Goal: Book appointment/travel/reservation

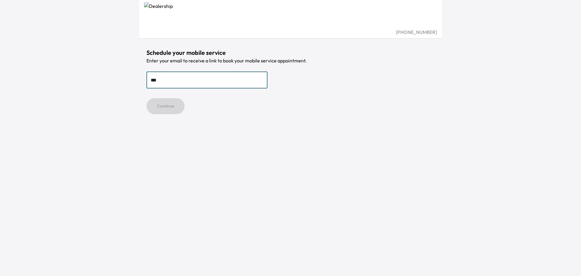
type input "**********"
click at [172, 104] on button "Continue" at bounding box center [165, 106] width 38 height 16
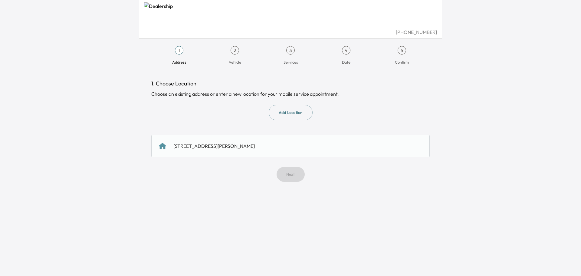
click at [254, 147] on div "[STREET_ADDRESS][PERSON_NAME]" at bounding box center [290, 145] width 263 height 7
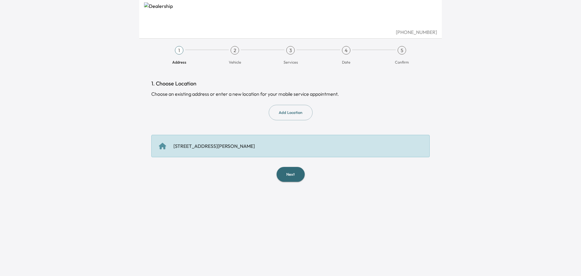
click at [273, 176] on div "Next" at bounding box center [290, 174] width 278 height 15
click at [281, 176] on button "Next" at bounding box center [290, 174] width 28 height 15
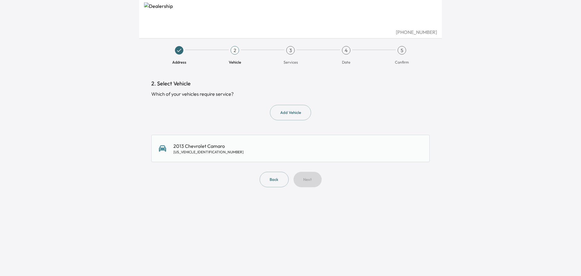
click at [259, 149] on div "2013 Chevrolet Camaro 2G1FC3D32D9144287" at bounding box center [290, 148] width 263 height 12
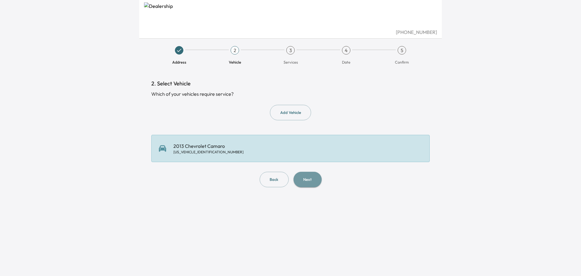
click at [310, 184] on button "Next" at bounding box center [307, 178] width 28 height 15
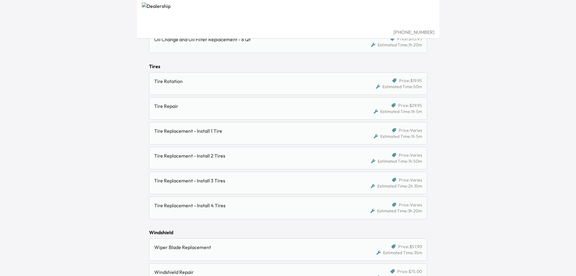
scroll to position [575, 0]
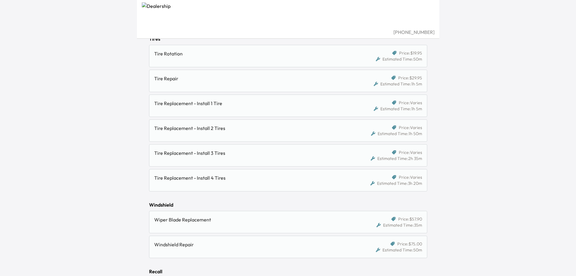
click at [179, 107] on div "Tire Replacement - Install 1 Tire" at bounding box center [254, 106] width 201 height 12
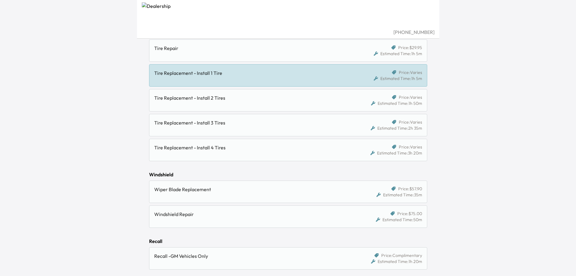
scroll to position [633, 0]
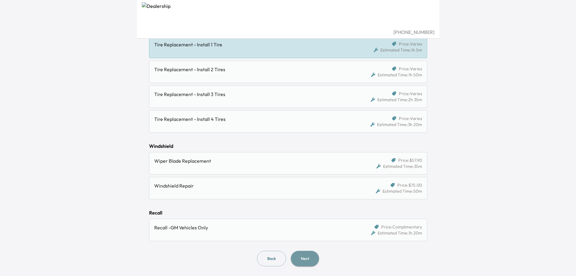
click at [307, 257] on button "Next" at bounding box center [305, 257] width 28 height 15
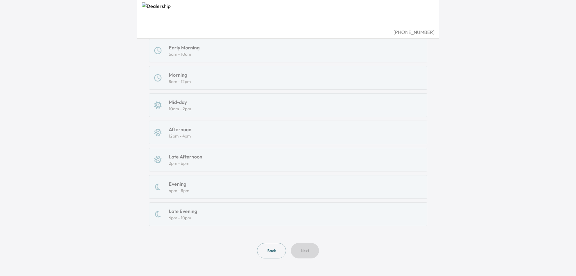
scroll to position [93, 0]
click at [204, 211] on div "Early Morning 6am - 10am Morning 8am - 12pm Mid-day 10am - 2pm Afternoon 12pm -…" at bounding box center [288, 130] width 278 height 187
click at [211, 200] on div "Early Morning 6am - 10am Morning 8am - 12pm Mid-day 10am - 2pm Afternoon 12pm -…" at bounding box center [288, 130] width 278 height 187
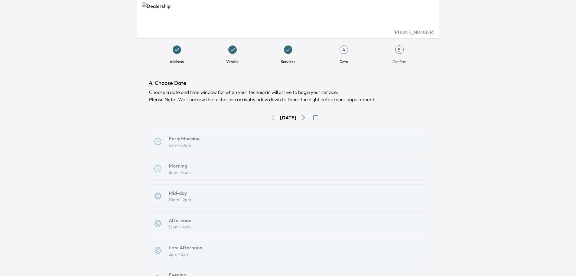
scroll to position [0, 0]
click at [241, 149] on div "Early Morning 6am - 10am Morning 8am - 12pm Mid-day 10am - 2pm Afternoon 12pm -…" at bounding box center [288, 223] width 278 height 187
click at [254, 139] on div "Early Morning 6am - 10am Morning 8am - 12pm Mid-day 10am - 2pm Afternoon 12pm -…" at bounding box center [288, 223] width 278 height 187
click at [306, 118] on icon "Go to next day" at bounding box center [303, 118] width 5 height 5
click at [268, 115] on button "Go to previous day" at bounding box center [273, 118] width 10 height 10
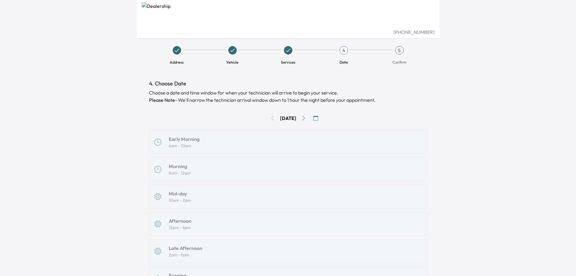
click at [270, 117] on div "Tue, Sep 9" at bounding box center [288, 118] width 278 height 10
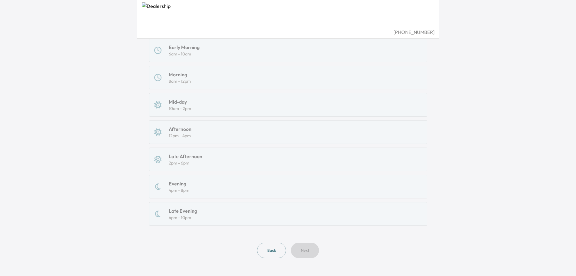
scroll to position [93, 0]
click at [269, 251] on button "Back" at bounding box center [271, 248] width 29 height 15
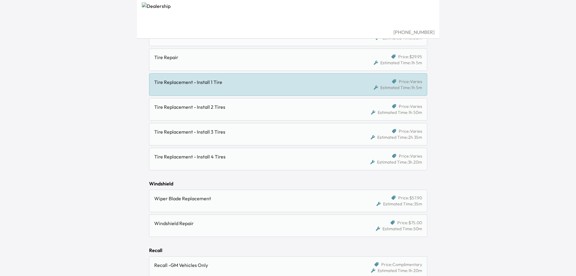
scroll to position [512, 0]
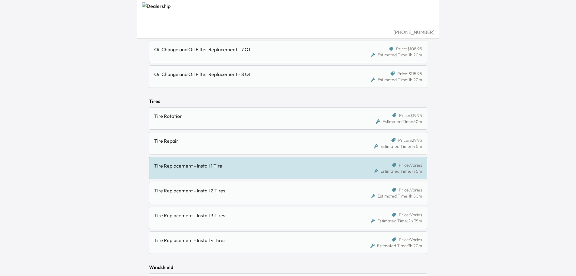
click at [227, 142] on div "Tire Repair" at bounding box center [252, 140] width 196 height 7
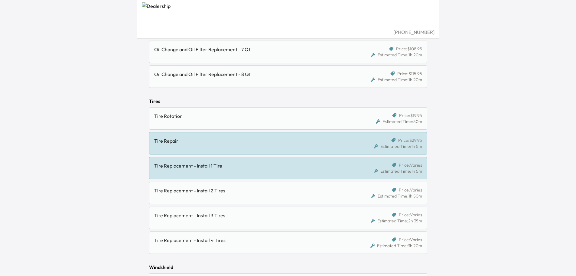
click at [246, 166] on div "Tire Replacement - Install 1 Tire" at bounding box center [252, 165] width 196 height 7
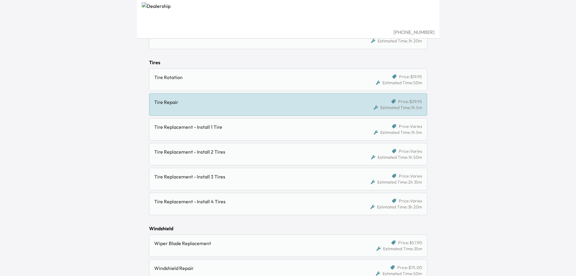
scroll to position [633, 0]
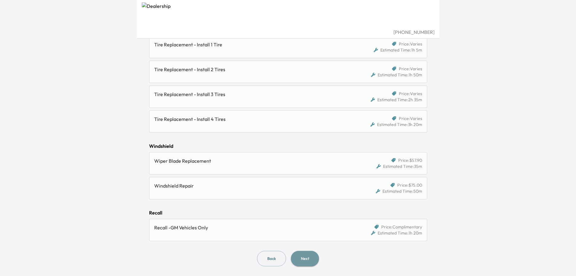
click at [301, 260] on button "Next" at bounding box center [305, 257] width 28 height 15
